Goal: Transaction & Acquisition: Purchase product/service

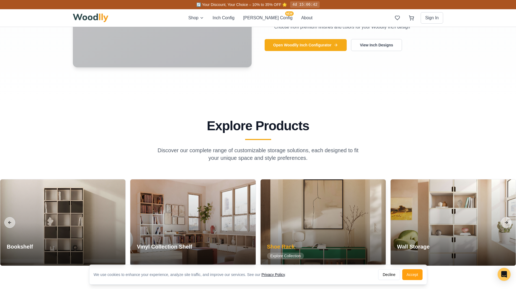
scroll to position [465, 0]
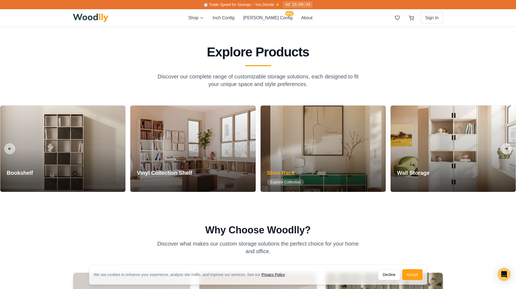
click at [314, 179] on div at bounding box center [323, 148] width 125 height 86
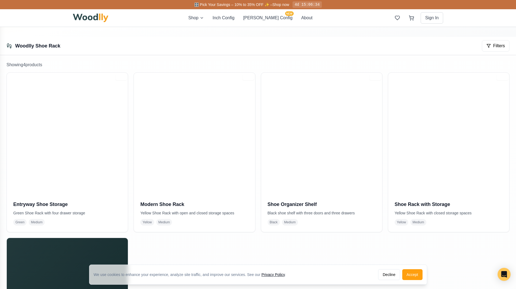
scroll to position [81, 0]
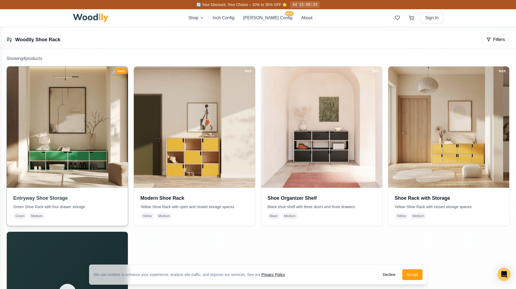
click at [90, 167] on img at bounding box center [67, 126] width 127 height 127
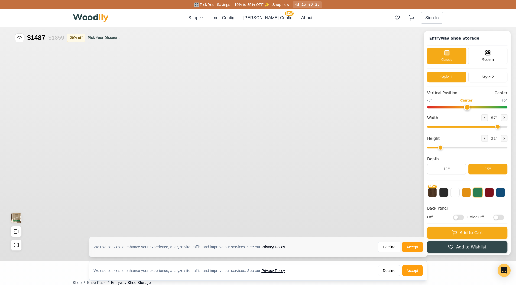
type input "67"
type input "2"
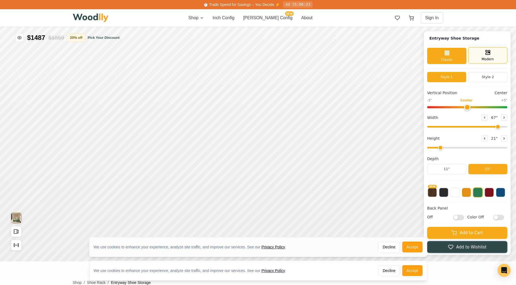
click at [487, 54] on div "Modern" at bounding box center [487, 55] width 39 height 16
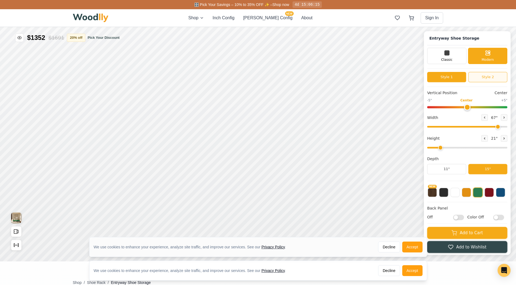
click at [489, 78] on button "Style 2" at bounding box center [488, 77] width 39 height 10
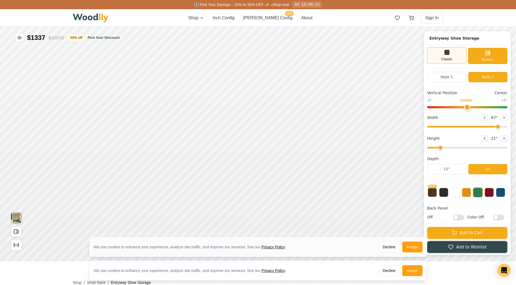
click at [453, 57] on span "Classic" at bounding box center [446, 59] width 11 height 5
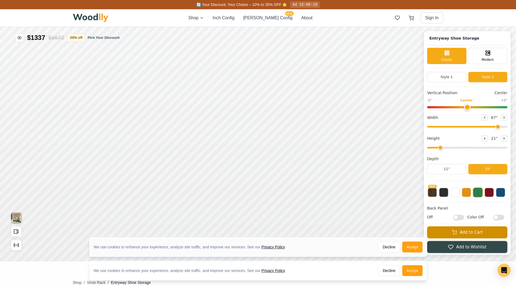
click at [477, 234] on button "Add to Cart" at bounding box center [467, 232] width 80 height 12
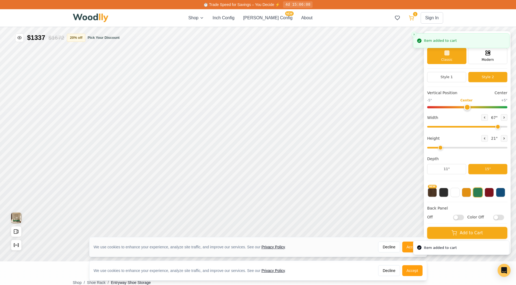
click at [411, 18] on icon at bounding box center [411, 17] width 5 height 5
